Goal: Transaction & Acquisition: Subscribe to service/newsletter

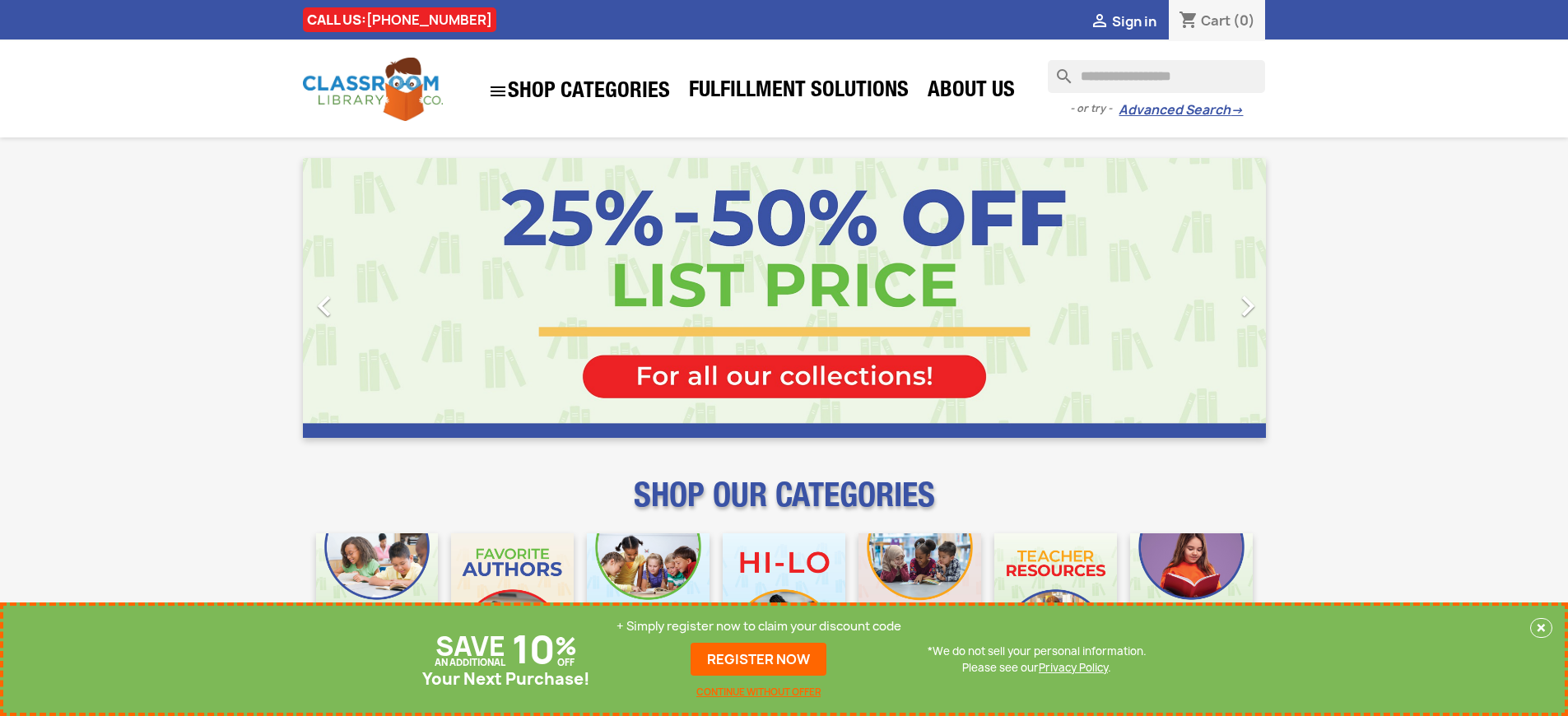
click at [759, 634] on p "+ Simply register now to claim your discount code" at bounding box center [759, 626] width 285 height 16
click at [759, 627] on p "+ Simply register now to claim your discount code" at bounding box center [759, 626] width 285 height 16
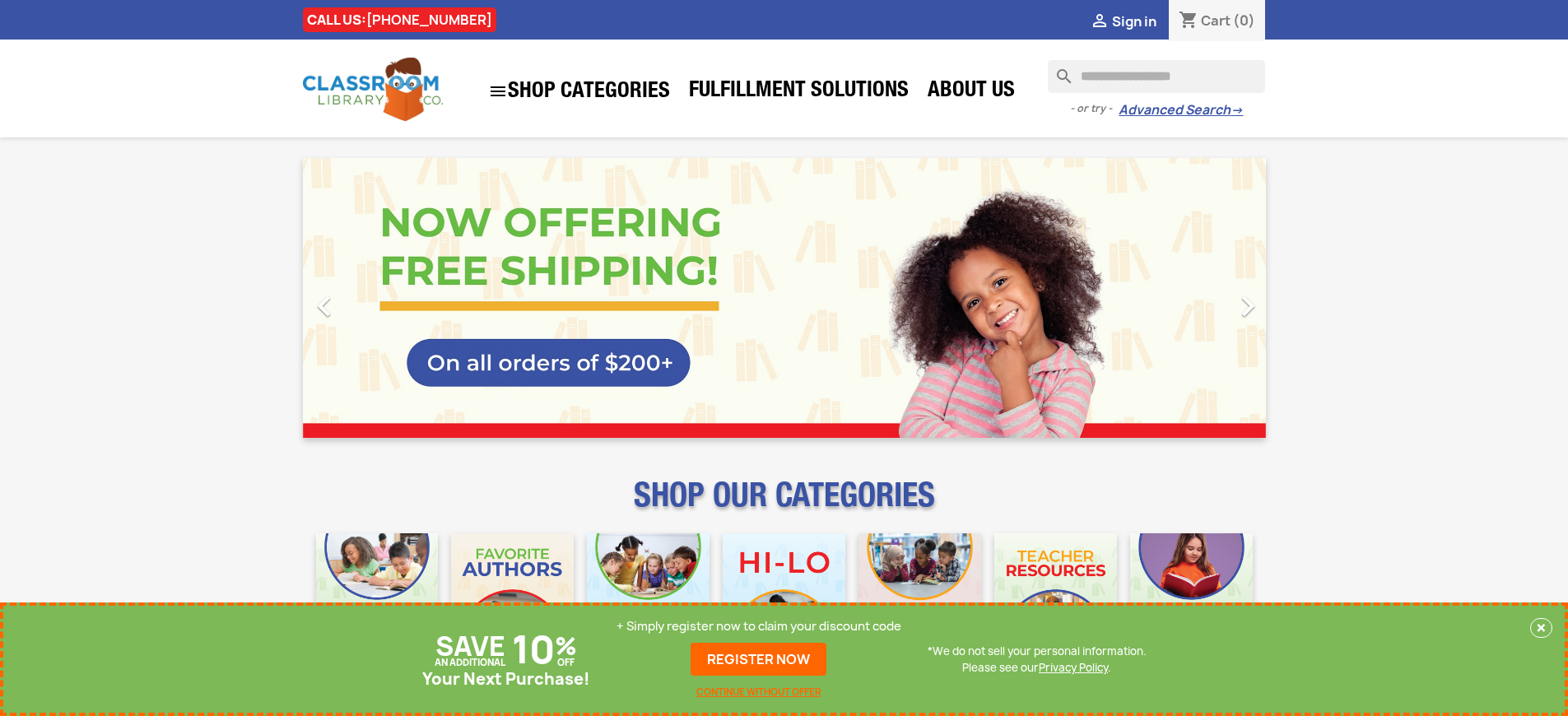
click at [759, 627] on p "+ Simply register now to claim your discount code" at bounding box center [759, 626] width 285 height 16
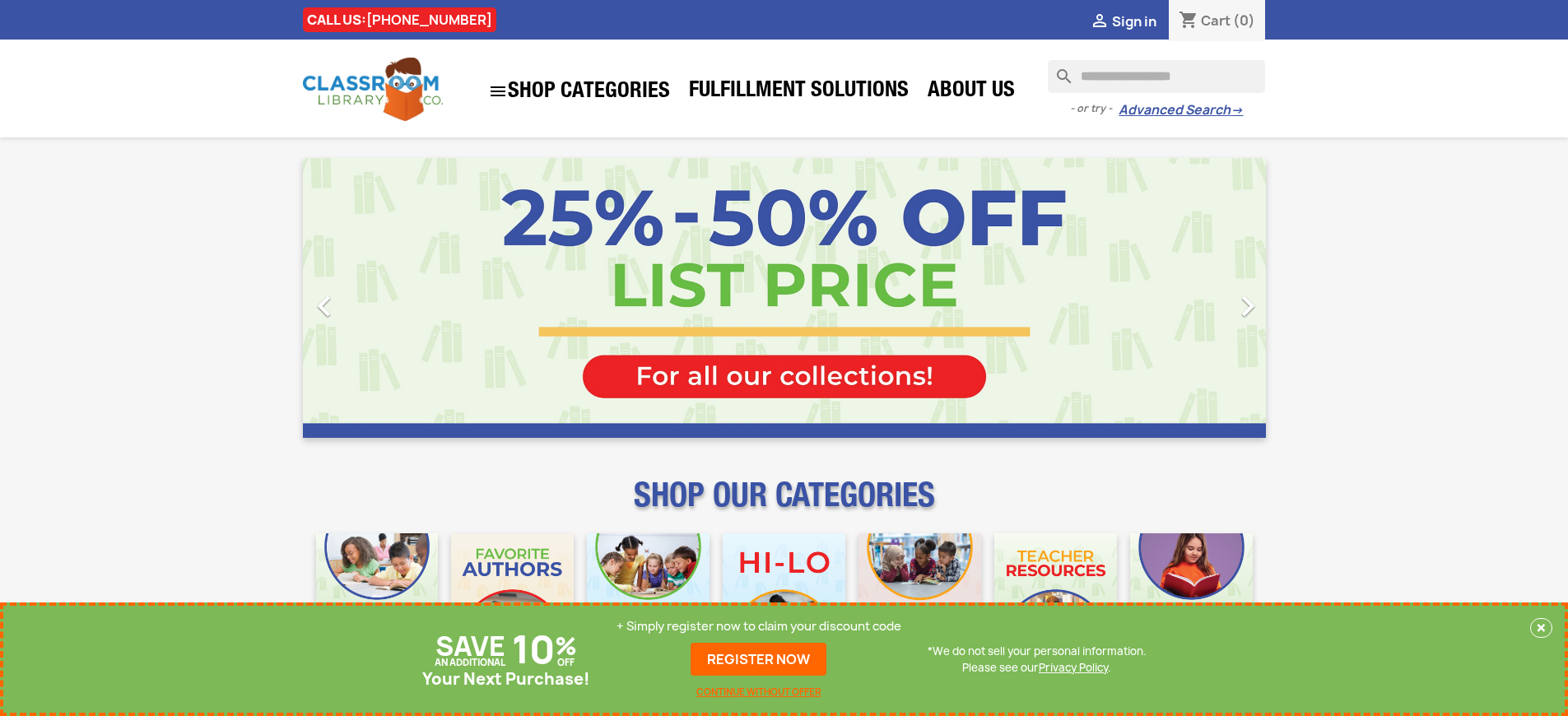
click at [759, 627] on p "+ Simply register now to claim your discount code" at bounding box center [759, 626] width 285 height 16
click at [759, 660] on link "REGISTER NOW" at bounding box center [758, 660] width 136 height 33
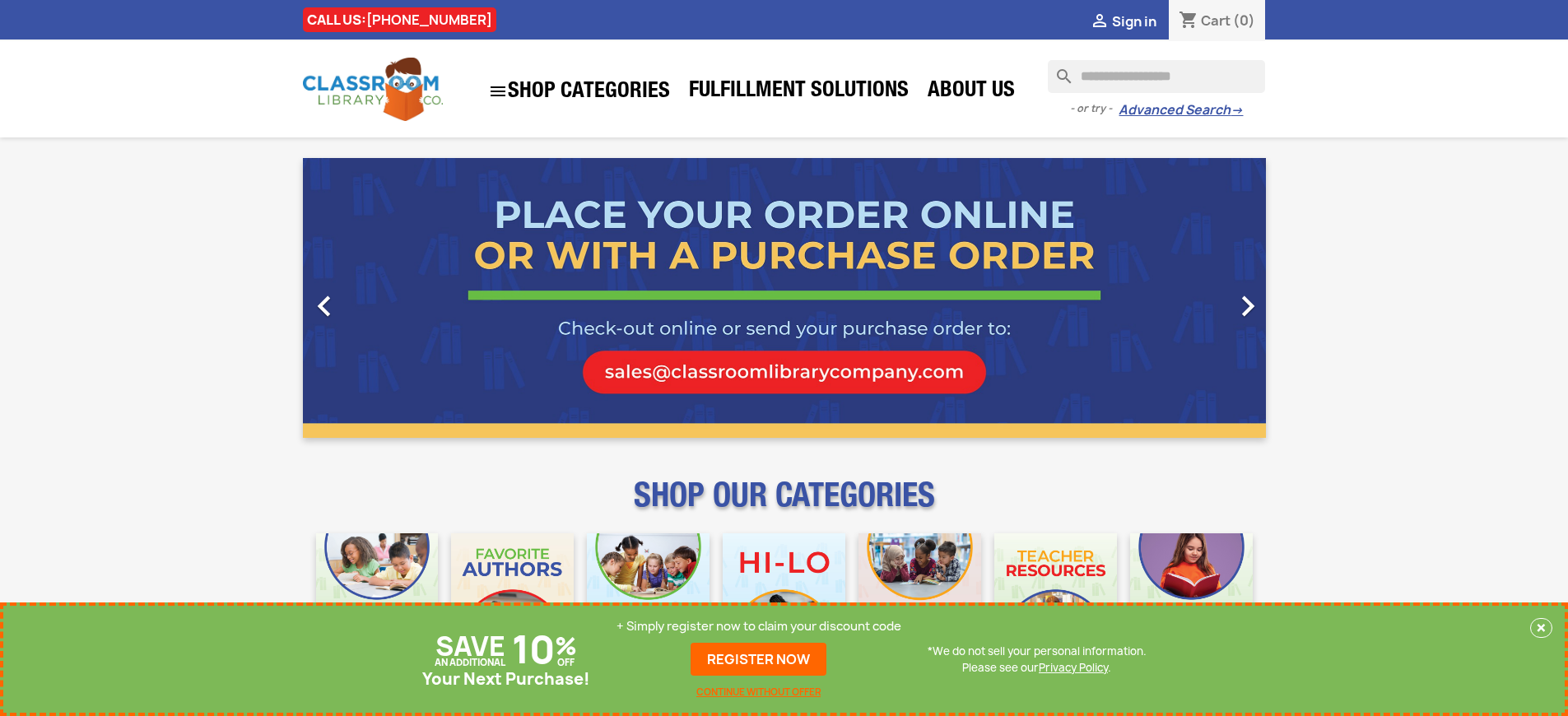
click at [759, 627] on p "+ Simply register now to claim your discount code" at bounding box center [759, 626] width 285 height 16
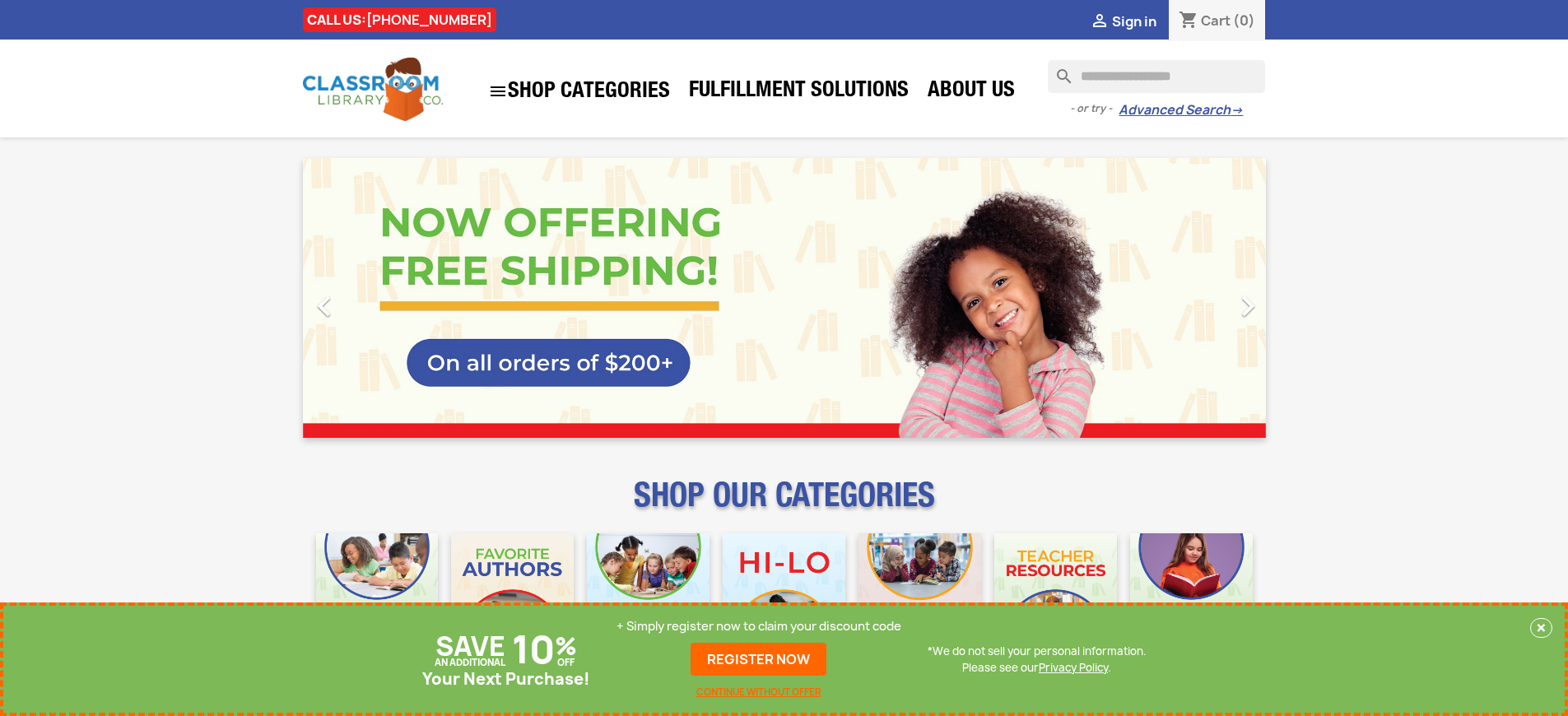
click at [759, 627] on p "+ Simply register now to claim your discount code" at bounding box center [759, 626] width 285 height 16
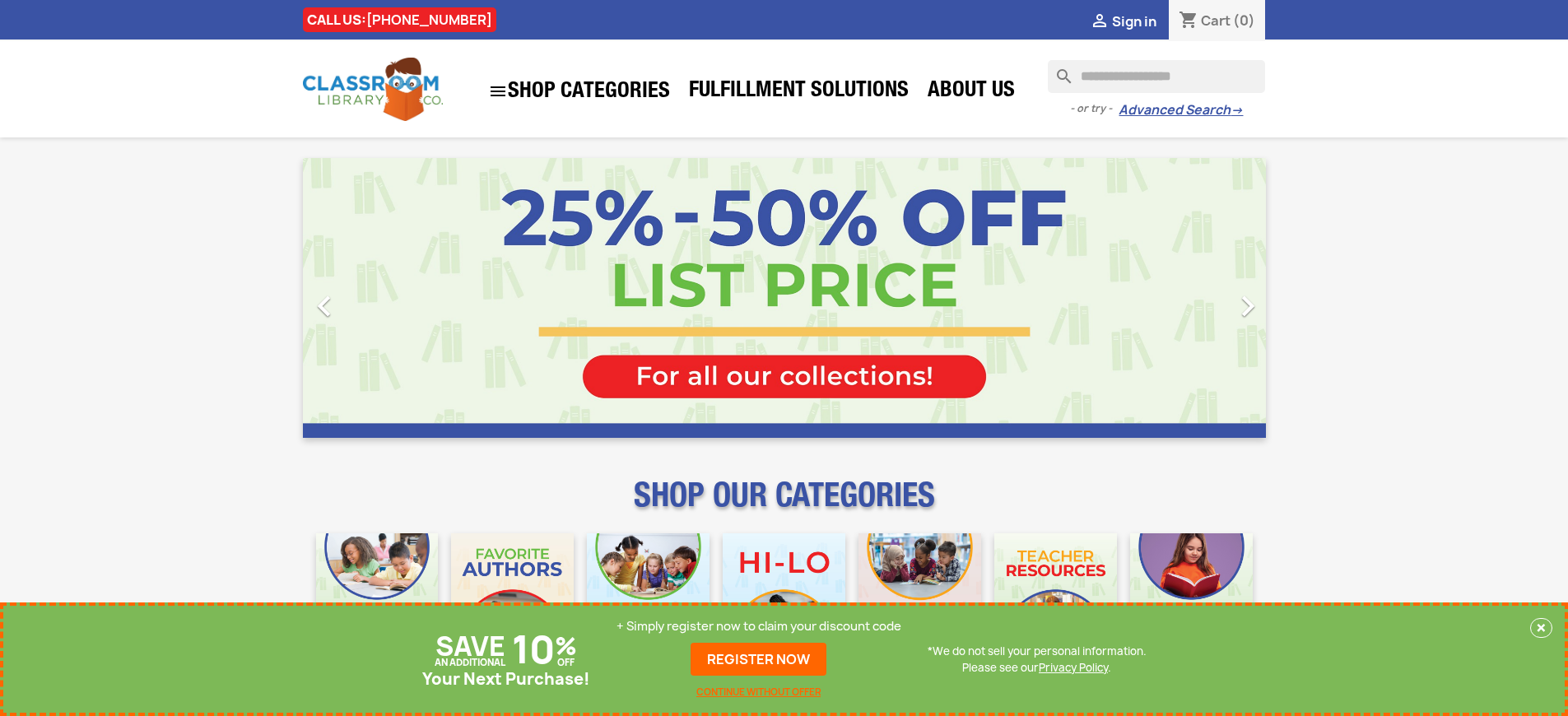
click at [759, 627] on p "+ Simply register now to claim your discount code" at bounding box center [759, 626] width 285 height 16
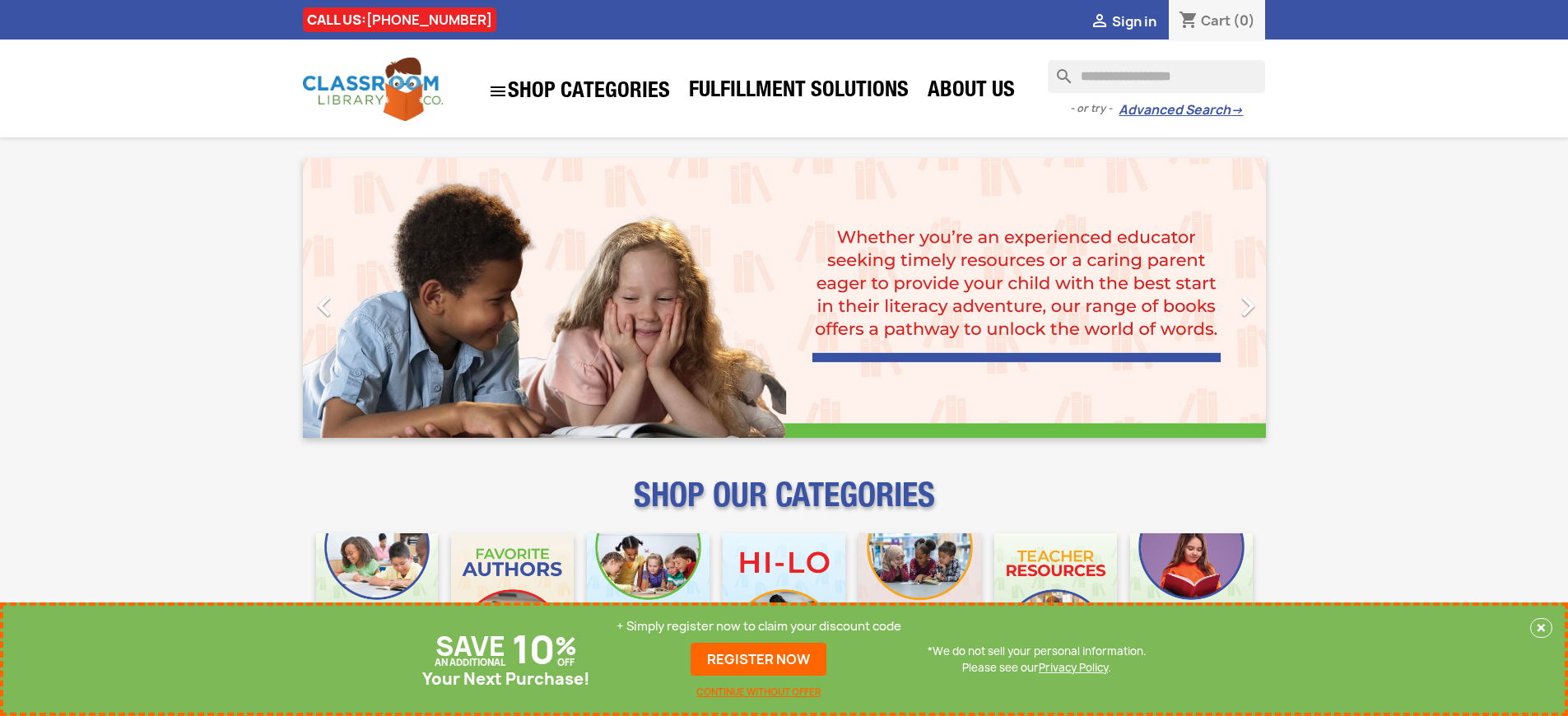
click at [759, 627] on p "+ Simply register now to claim your discount code" at bounding box center [759, 626] width 285 height 16
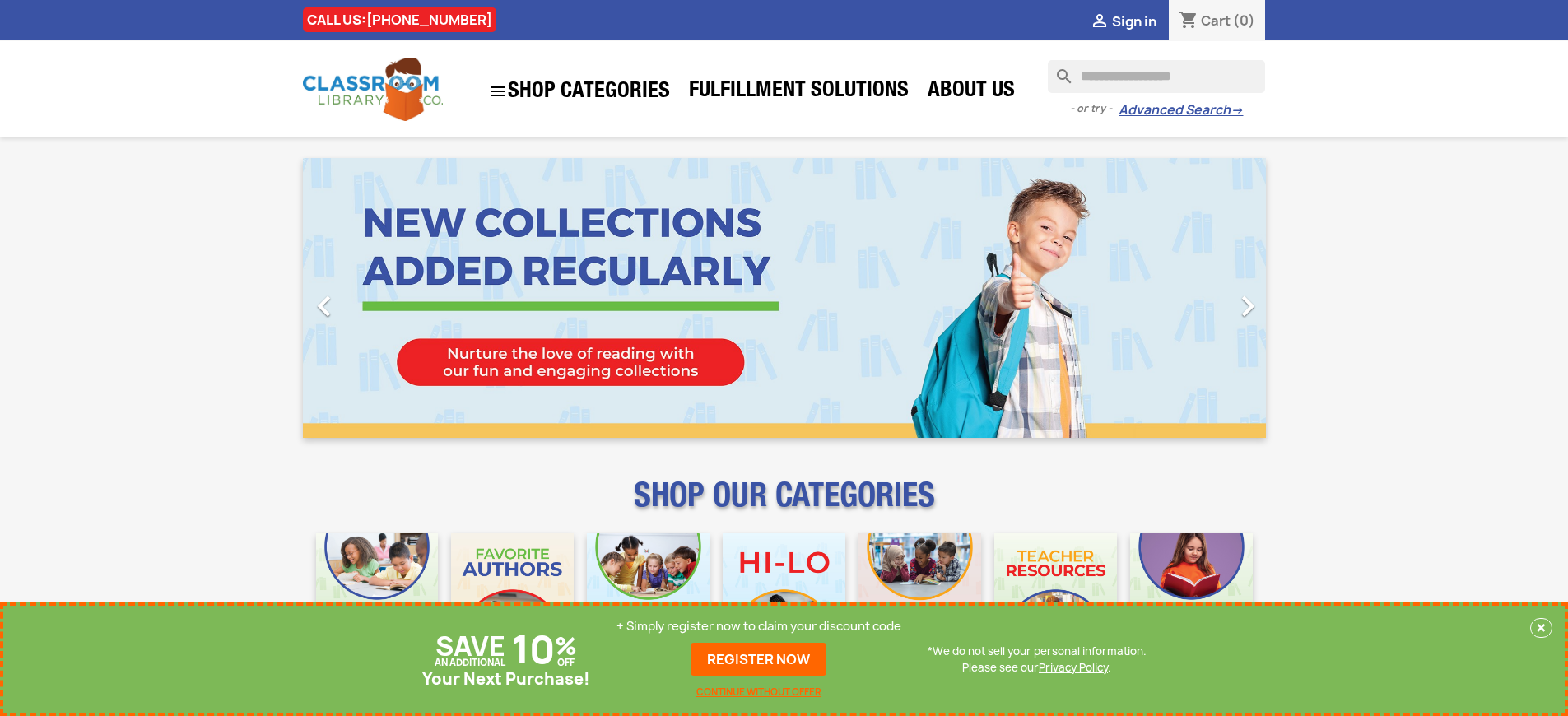
click at [759, 627] on p "+ Simply register now to claim your discount code" at bounding box center [759, 626] width 285 height 16
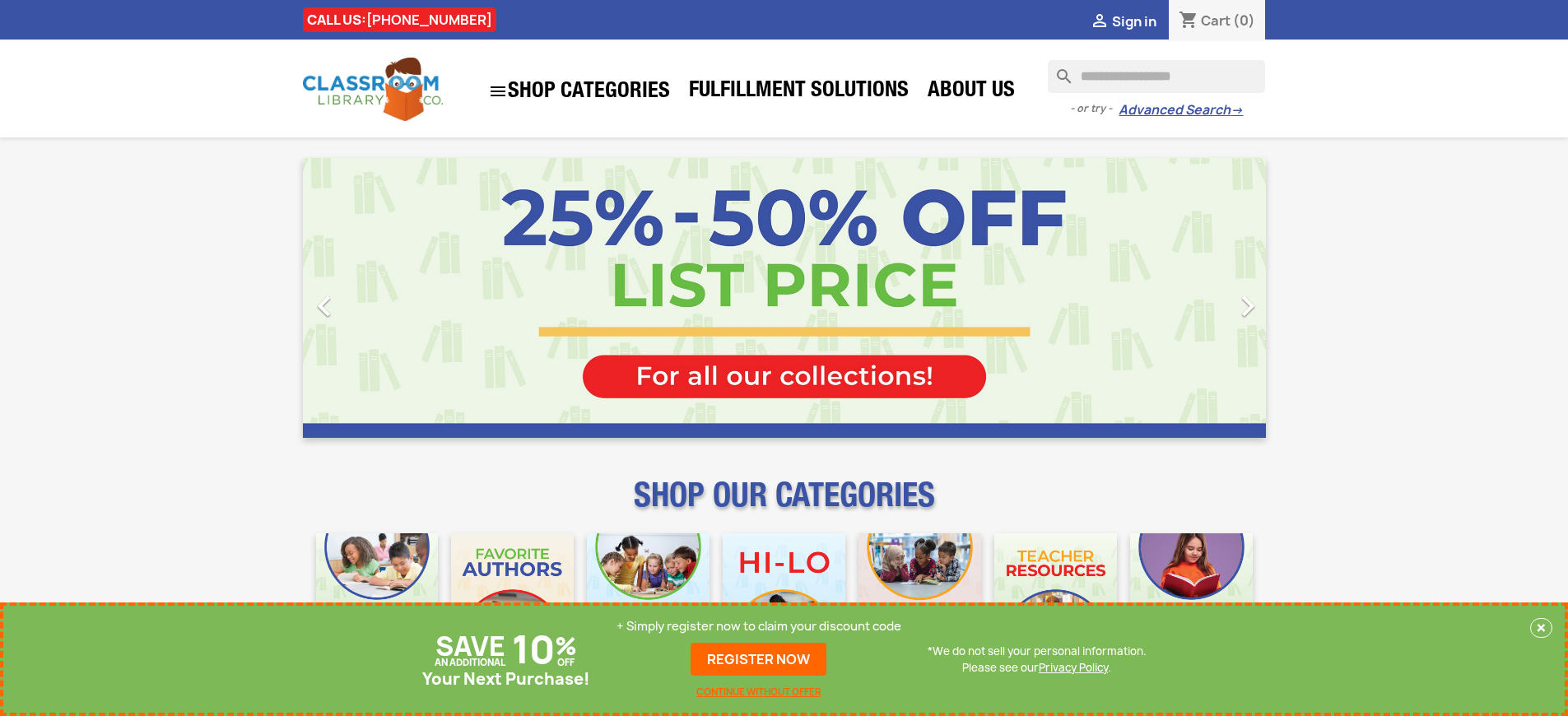
click at [759, 627] on p "+ Simply register now to claim your discount code" at bounding box center [759, 626] width 285 height 16
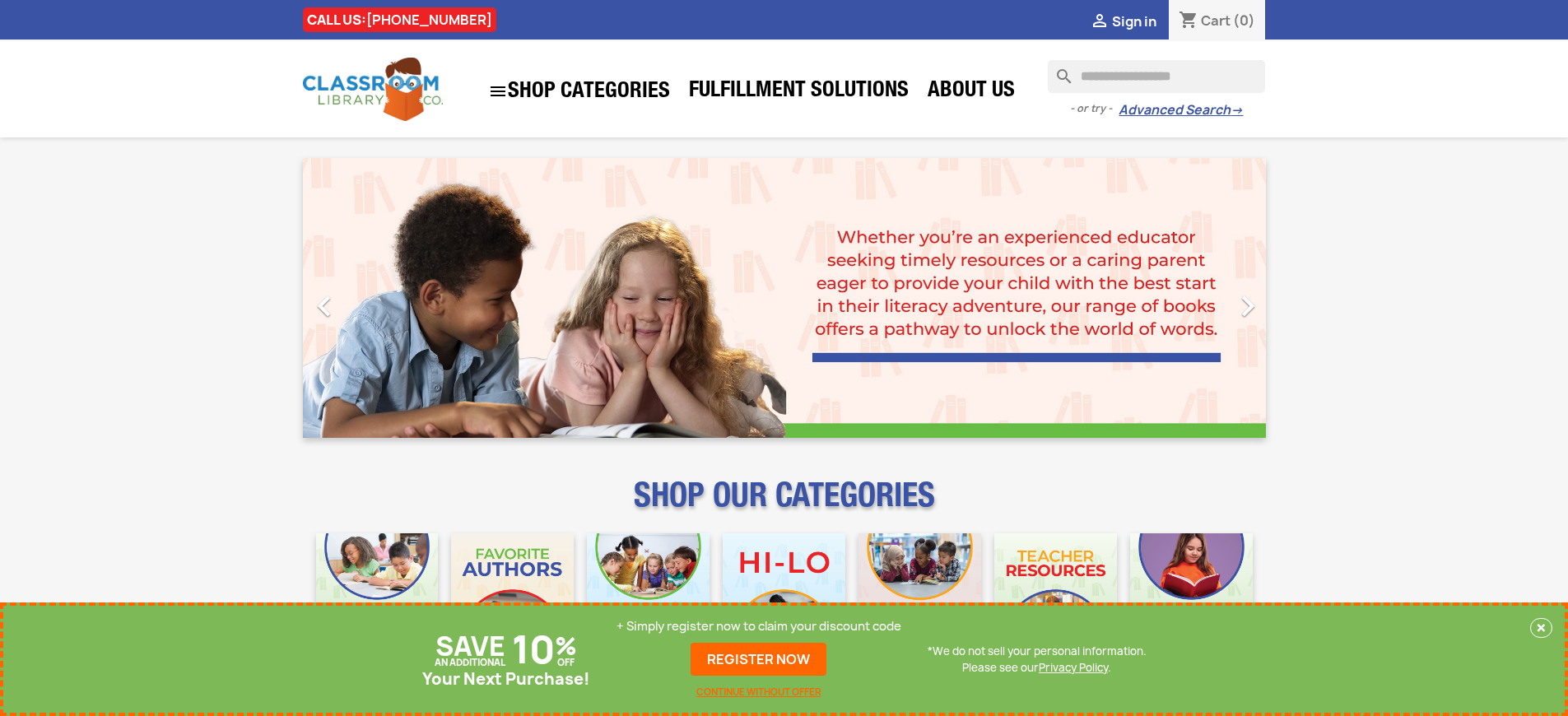
click at [759, 627] on p "+ Simply register now to claim your discount code" at bounding box center [759, 626] width 285 height 16
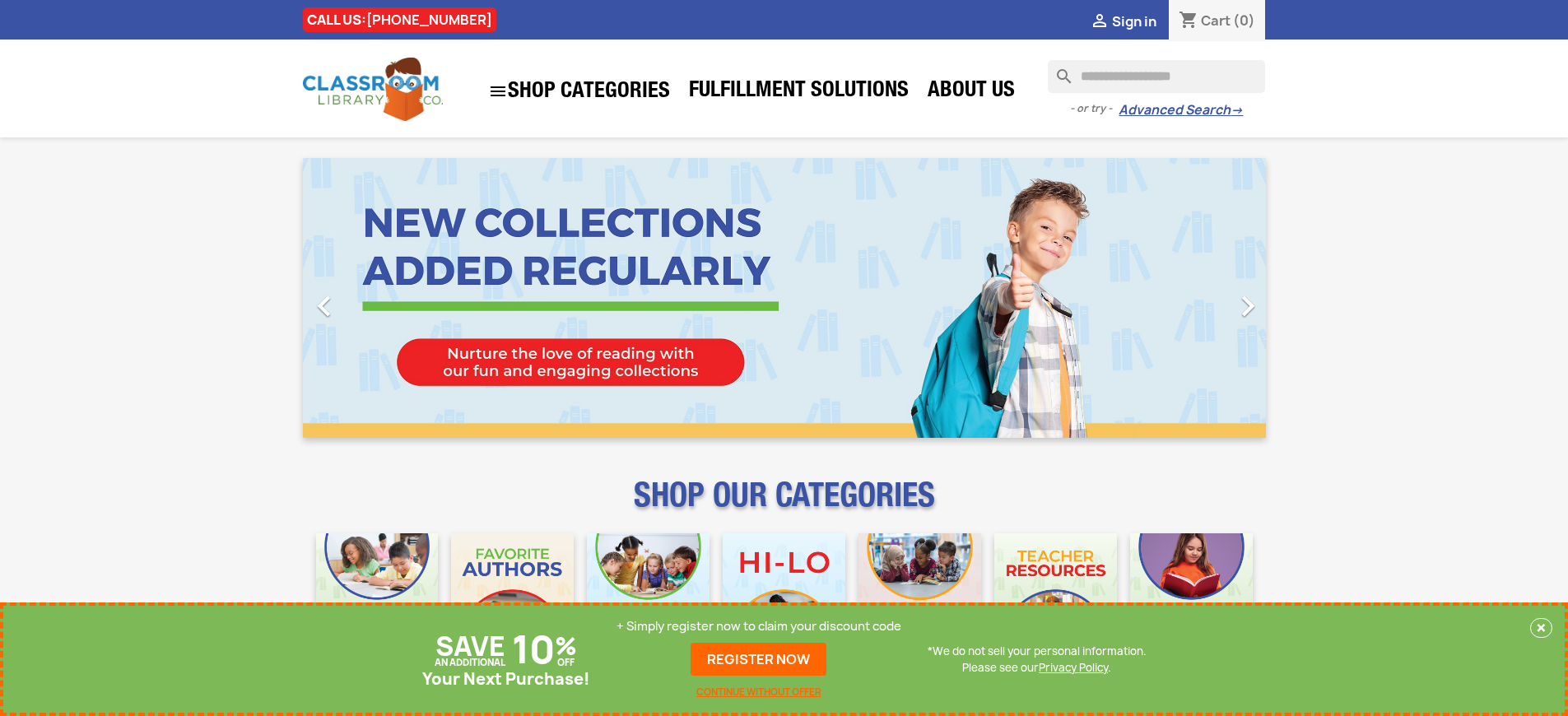
click at [759, 627] on p "+ Simply register now to claim your discount code" at bounding box center [759, 626] width 285 height 16
click at [759, 660] on link "REGISTER NOW" at bounding box center [758, 660] width 136 height 33
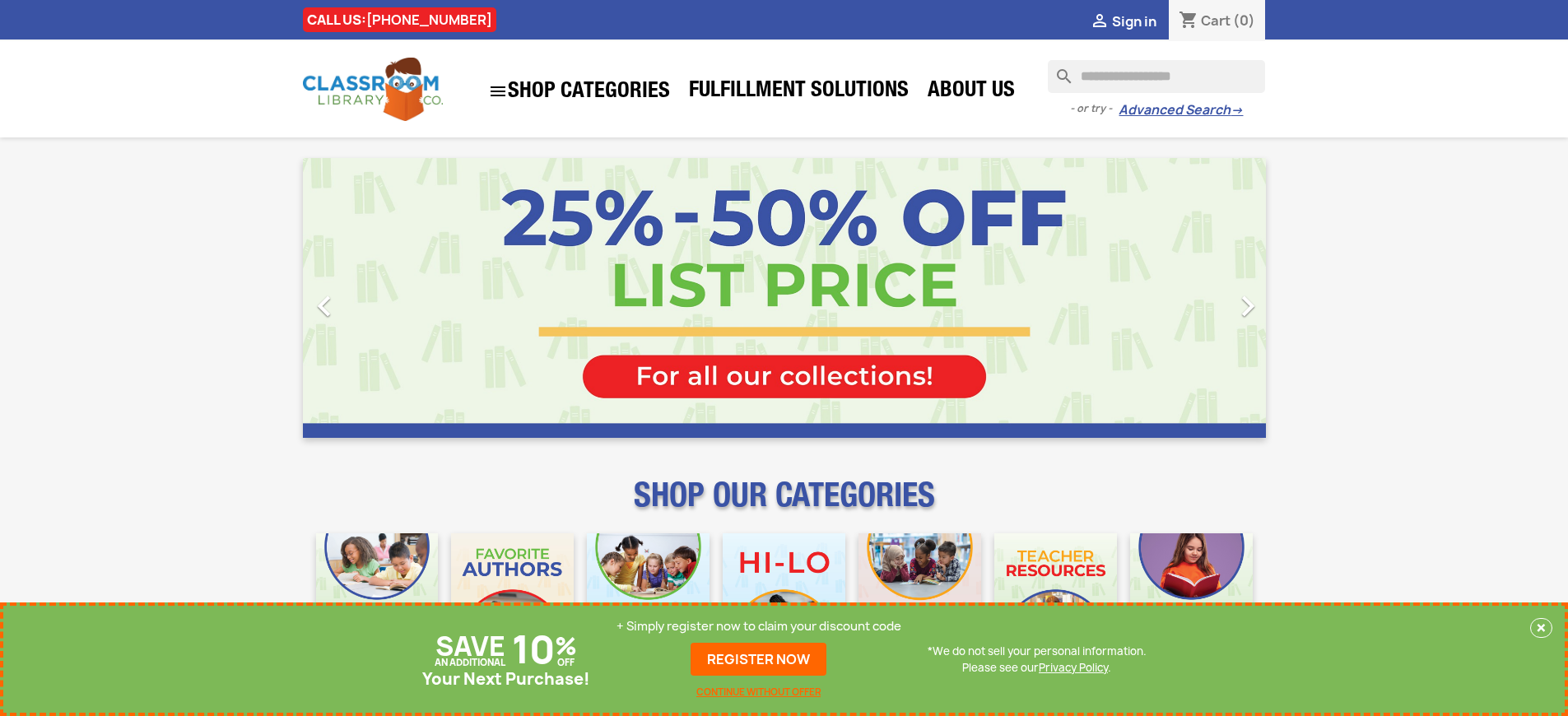
click at [759, 627] on p "+ Simply register now to claim your discount code" at bounding box center [759, 626] width 285 height 16
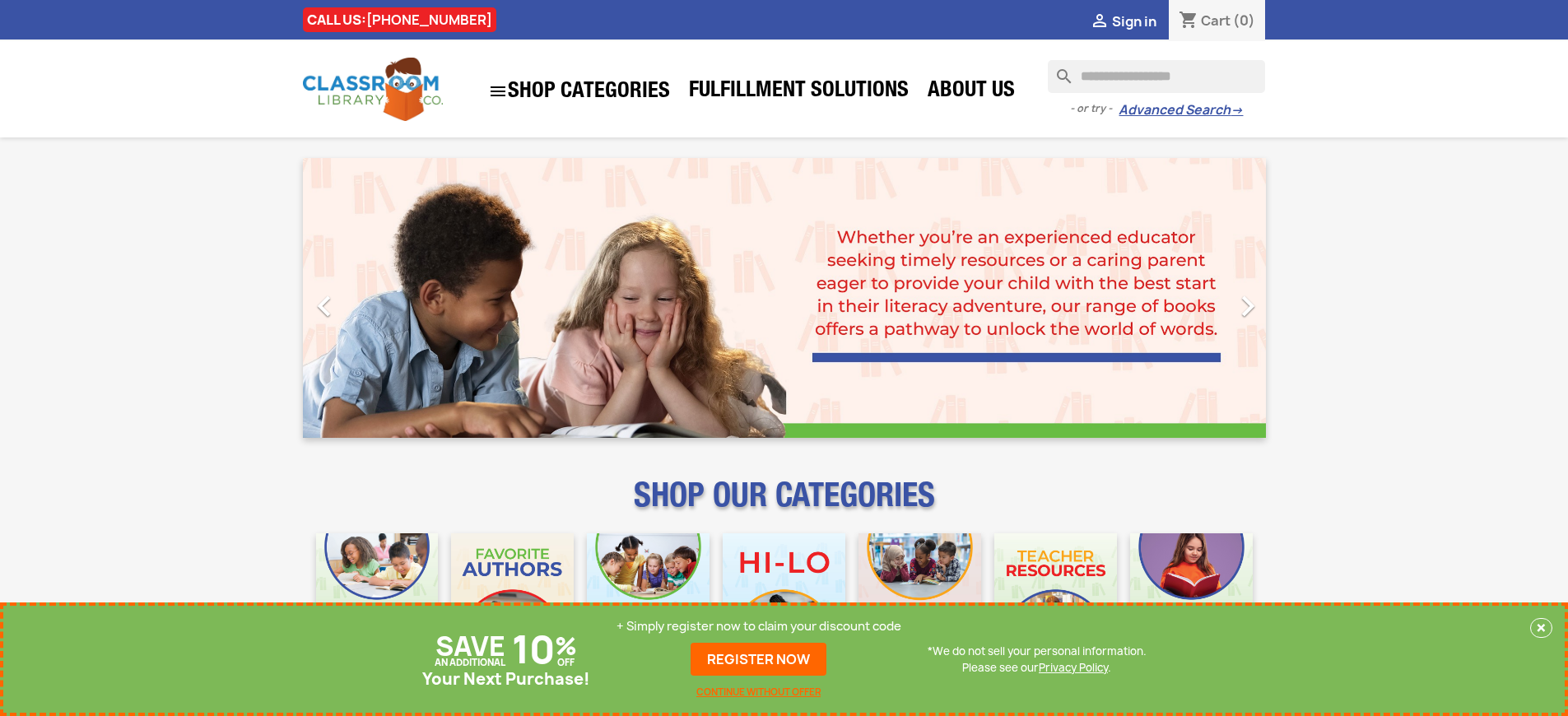
click at [759, 627] on p "+ Simply register now to claim your discount code" at bounding box center [759, 626] width 285 height 16
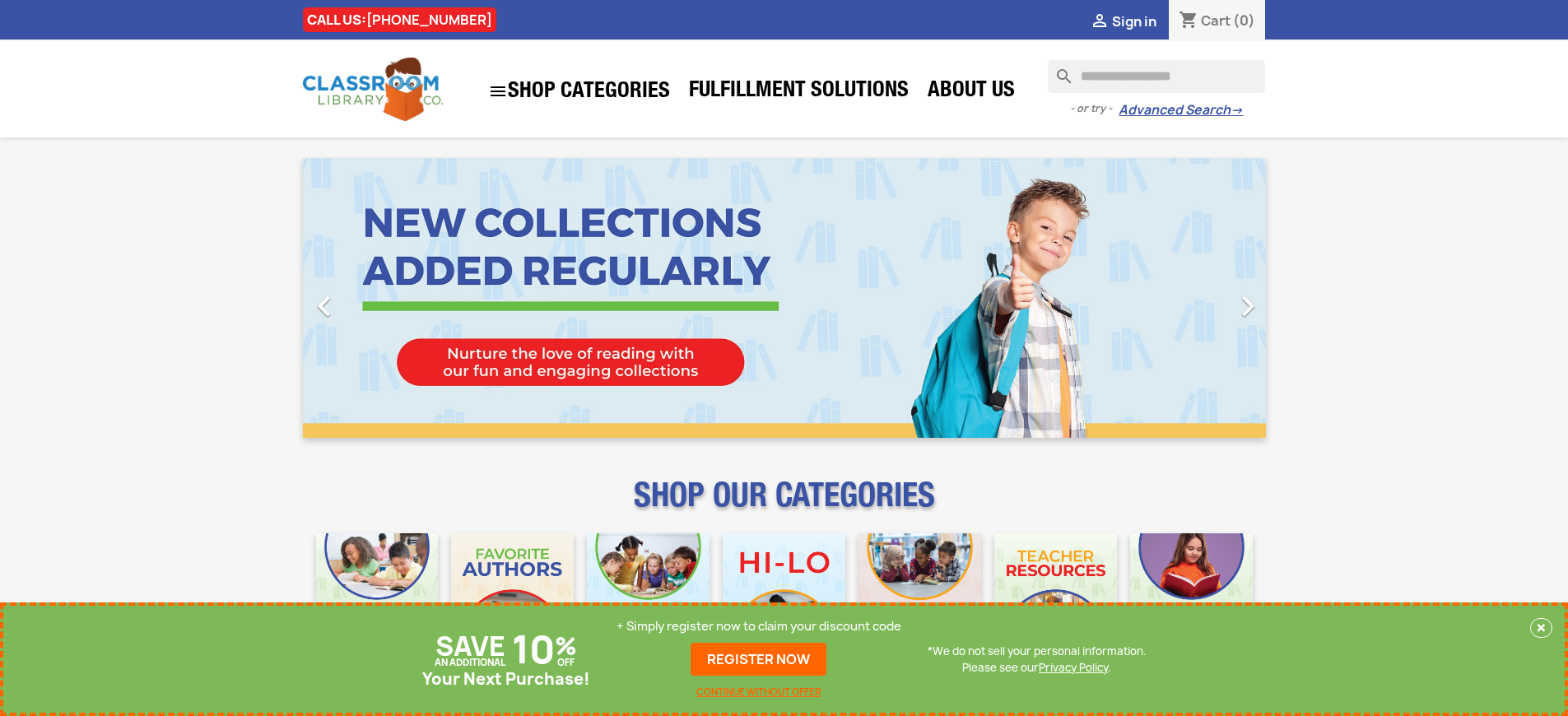
click at [759, 627] on p "+ Simply register now to claim your discount code" at bounding box center [759, 626] width 285 height 16
click at [759, 660] on link "REGISTER NOW" at bounding box center [758, 660] width 136 height 33
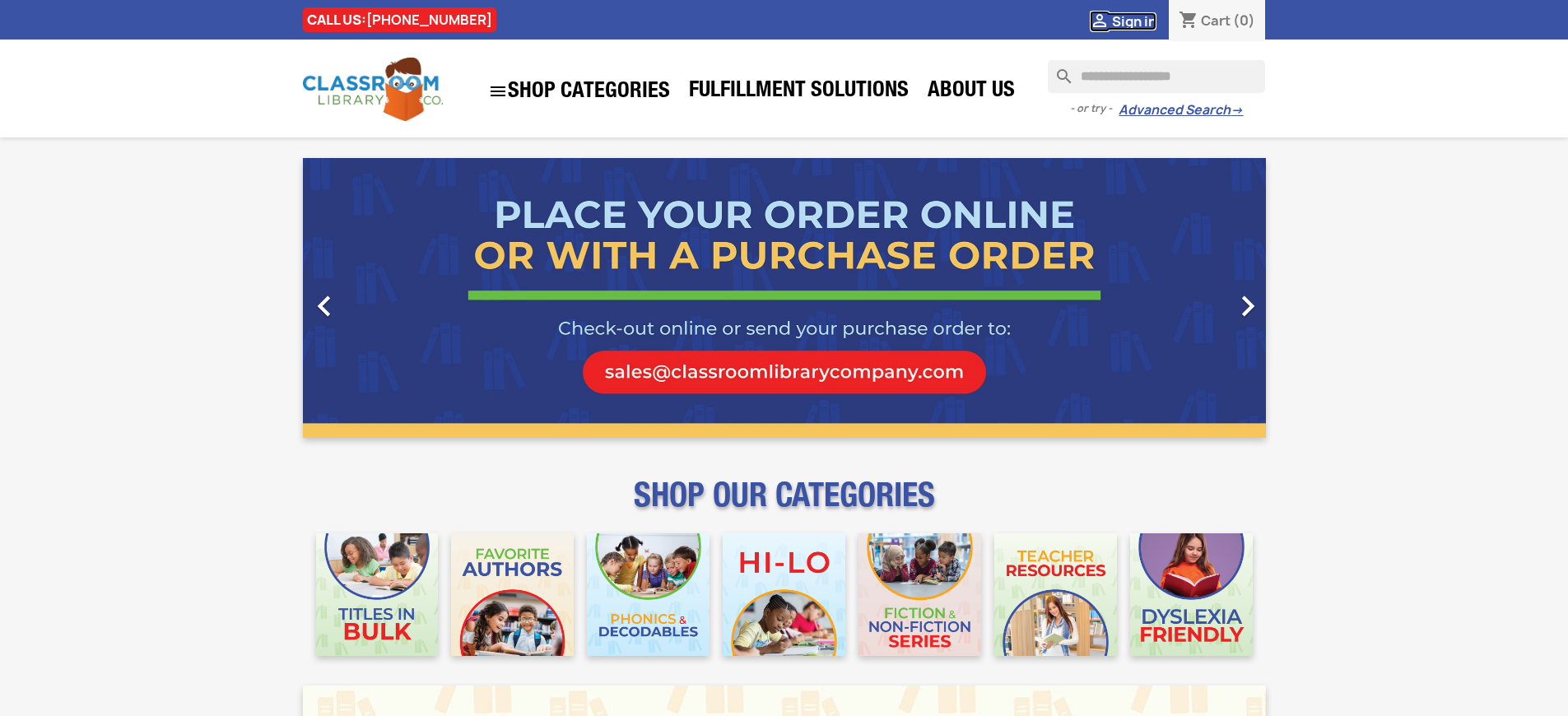
click at [1134, 20] on span "Sign in" at bounding box center [1135, 21] width 45 height 18
